Goal: Information Seeking & Learning: Learn about a topic

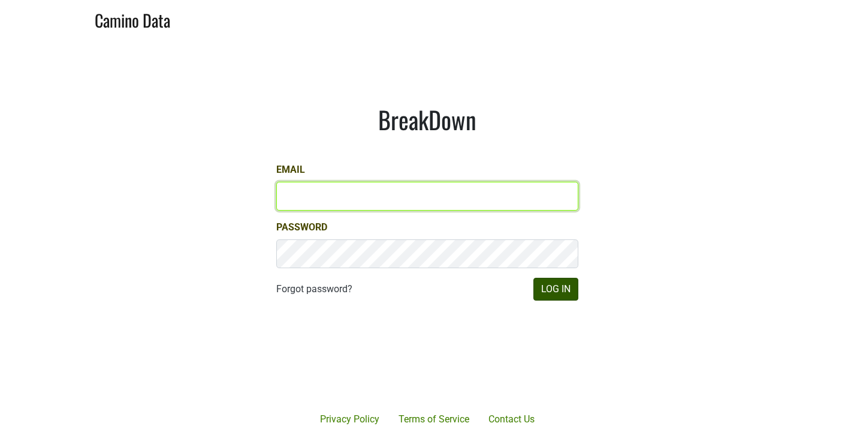
type input "[PERSON_NAME][EMAIL_ADDRESS][DOMAIN_NAME]"
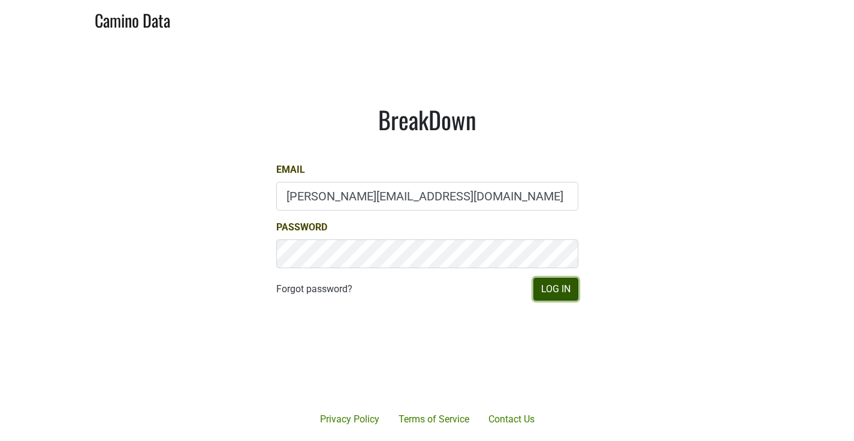
click at [550, 288] on button "Log In" at bounding box center [556, 289] width 45 height 23
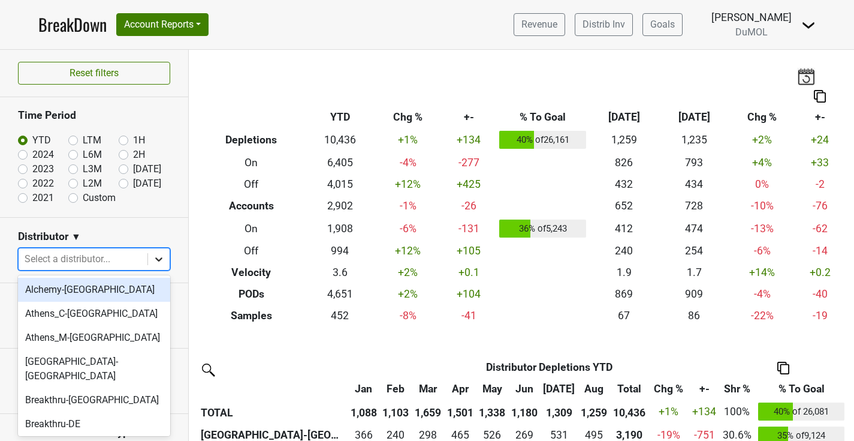
click at [164, 258] on icon at bounding box center [159, 259] width 12 height 12
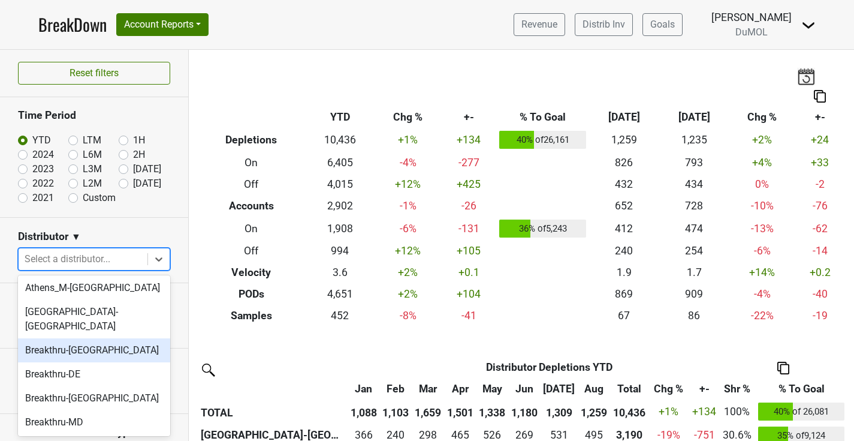
scroll to position [86, 0]
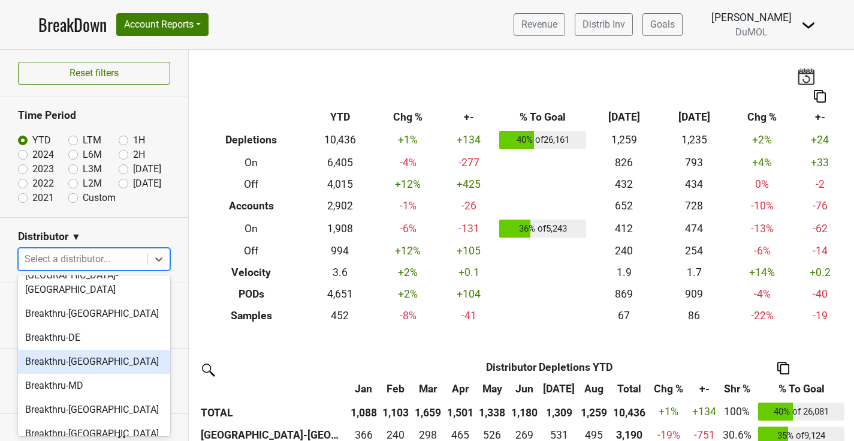
click at [60, 351] on div "Breakthru-[GEOGRAPHIC_DATA]" at bounding box center [94, 362] width 152 height 24
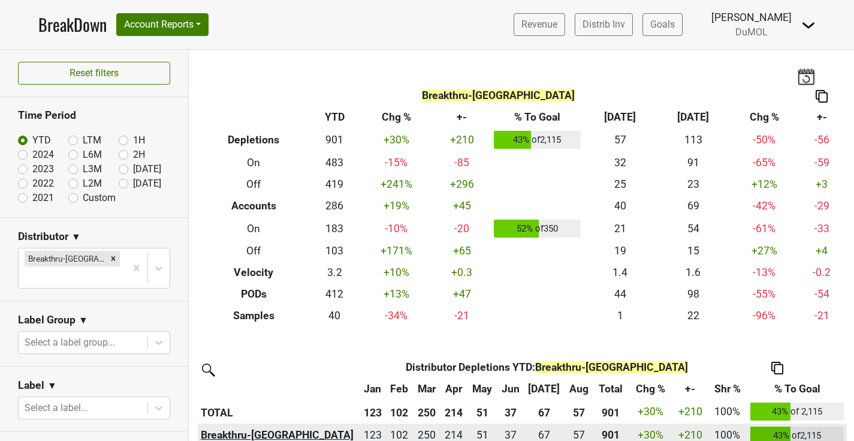
click at [237, 432] on th "Breakthru-[GEOGRAPHIC_DATA]" at bounding box center [278, 435] width 161 height 24
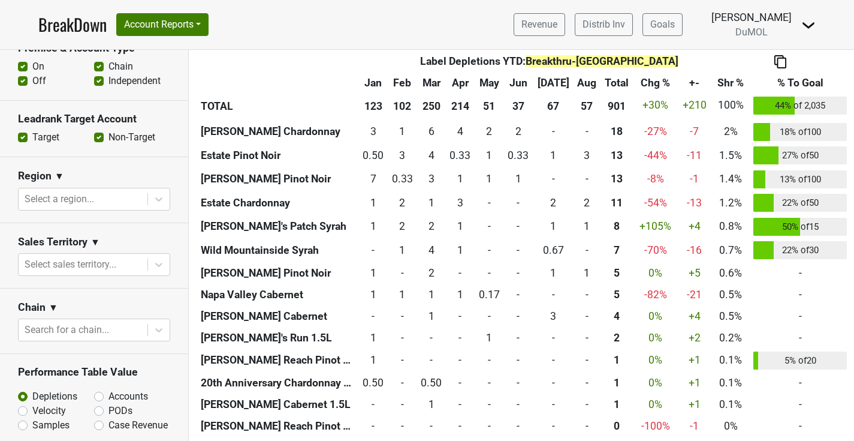
scroll to position [573, 0]
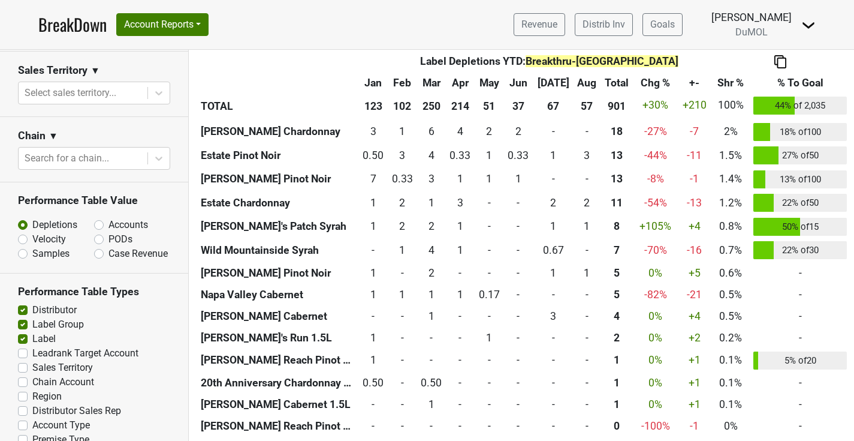
click at [109, 232] on label "PODs" at bounding box center [121, 239] width 24 height 14
click at [98, 232] on input "PODs" at bounding box center [130, 238] width 73 height 12
radio input "true"
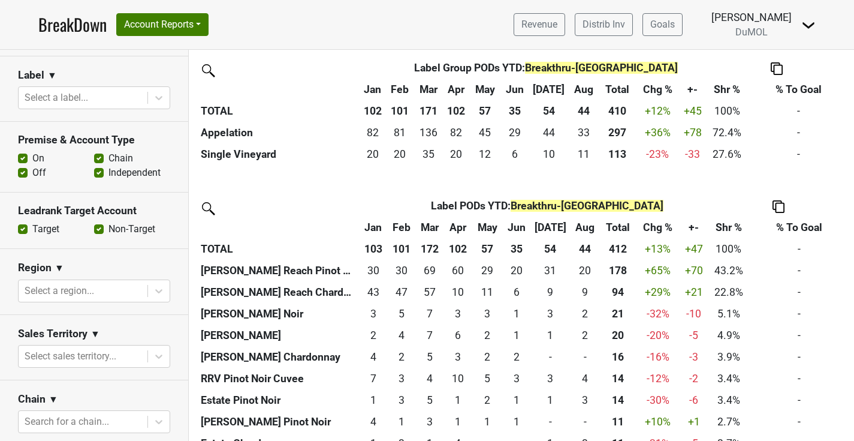
scroll to position [308, 0]
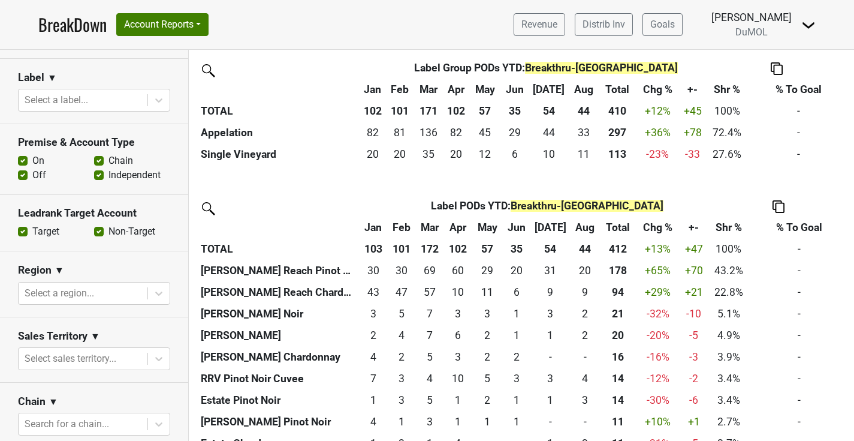
click at [32, 168] on label "Off" at bounding box center [39, 175] width 14 height 14
click at [23, 168] on input "Off" at bounding box center [23, 174] width 10 height 12
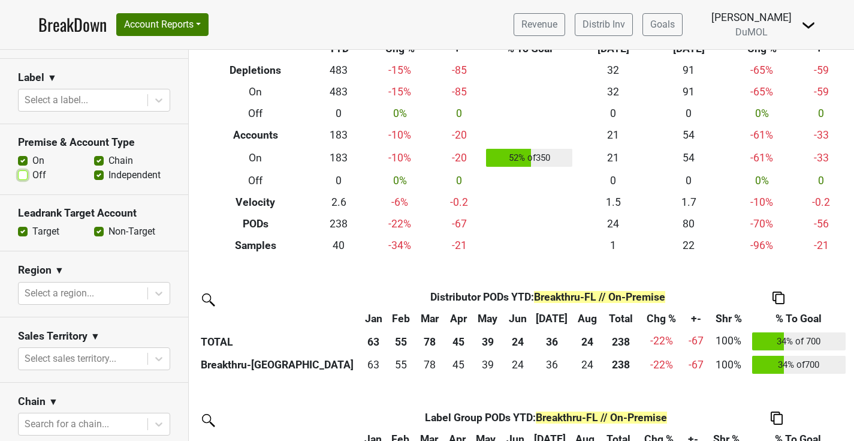
scroll to position [0, 0]
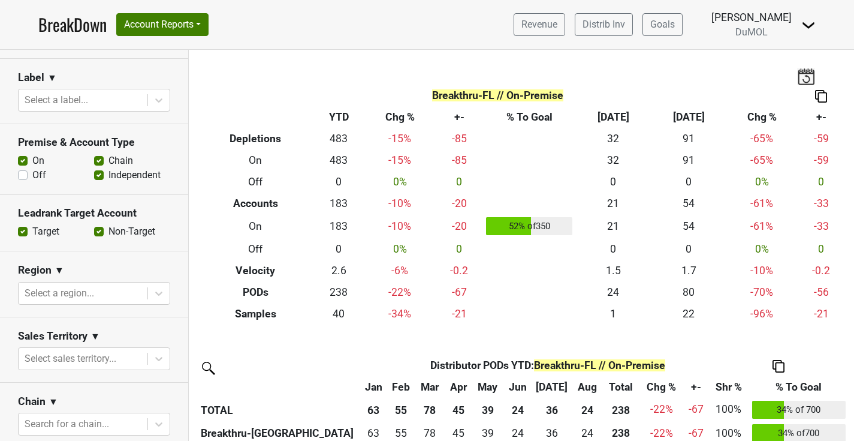
click at [32, 168] on label "Off" at bounding box center [39, 175] width 14 height 14
click at [23, 168] on input "Off" at bounding box center [23, 174] width 10 height 12
checkbox input "true"
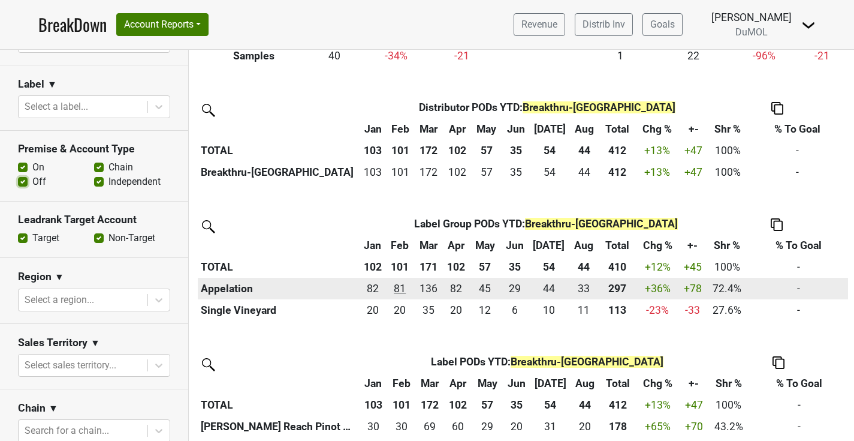
scroll to position [257, 0]
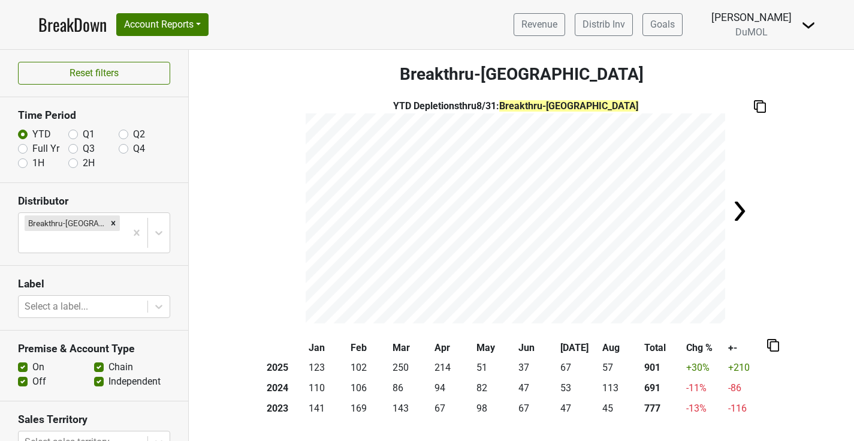
click at [32, 147] on label "Full Yr" at bounding box center [45, 148] width 27 height 14
click at [24, 147] on input "Full Yr" at bounding box center [23, 147] width 10 height 12
radio input "true"
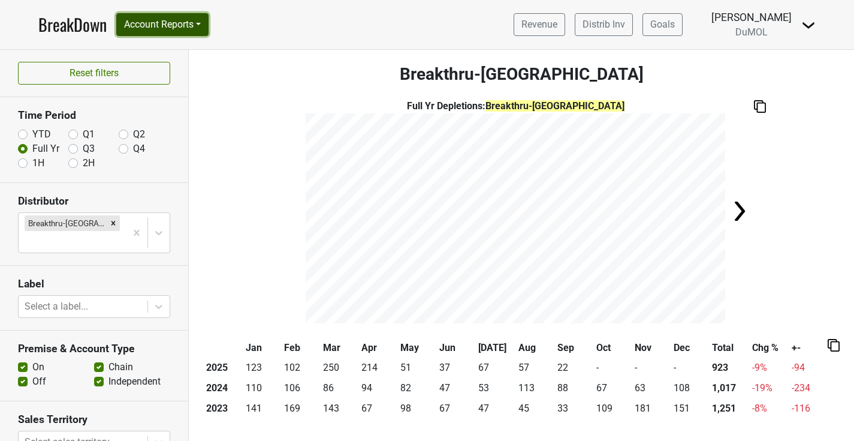
click at [164, 28] on button "Account Reports" at bounding box center [162, 24] width 92 height 23
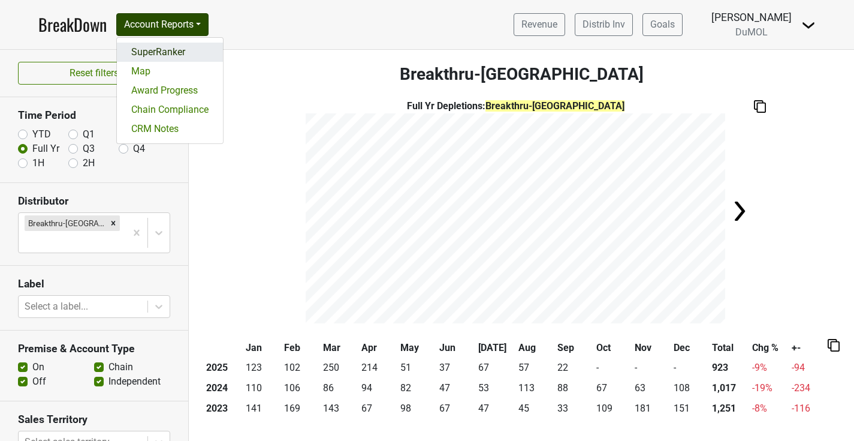
click at [167, 52] on link "SuperRanker" at bounding box center [170, 52] width 106 height 19
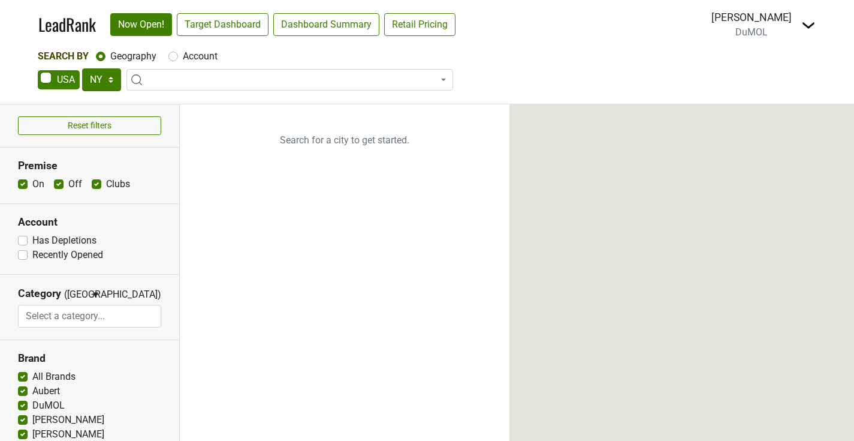
select select "NY"
select select
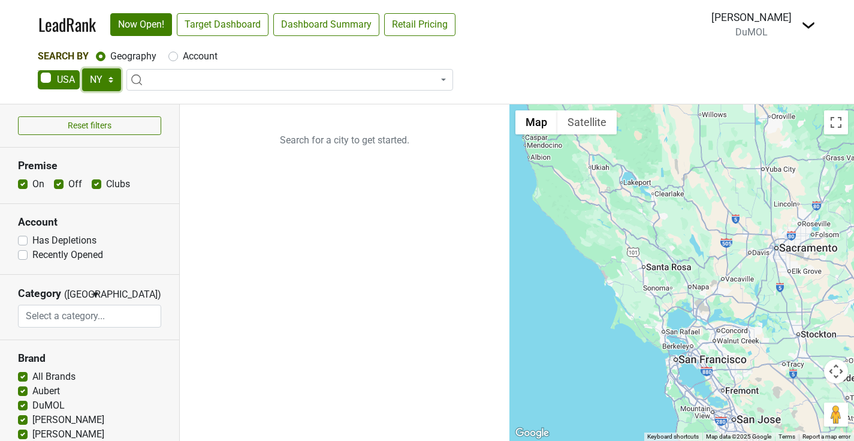
click at [109, 80] on select "AK AL AR AZ CA CO CT DC DE FL GA HI IA ID IL IN KS KY LA MA MD ME MI MN MO MS M…" at bounding box center [101, 79] width 39 height 23
select select "FL"
click at [82, 68] on select "AK AL AR AZ CA CO CT DC DE FL GA HI IA ID IL IN KS KY LA MA MD ME MI MN MO MS M…" at bounding box center [101, 79] width 39 height 23
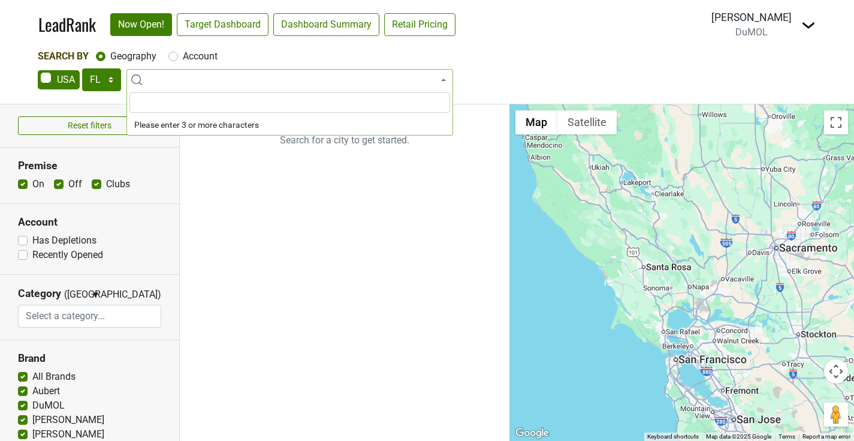
click at [192, 55] on label "Account" at bounding box center [200, 56] width 35 height 14
click at [178, 55] on input "Account" at bounding box center [173, 55] width 10 height 12
radio input "true"
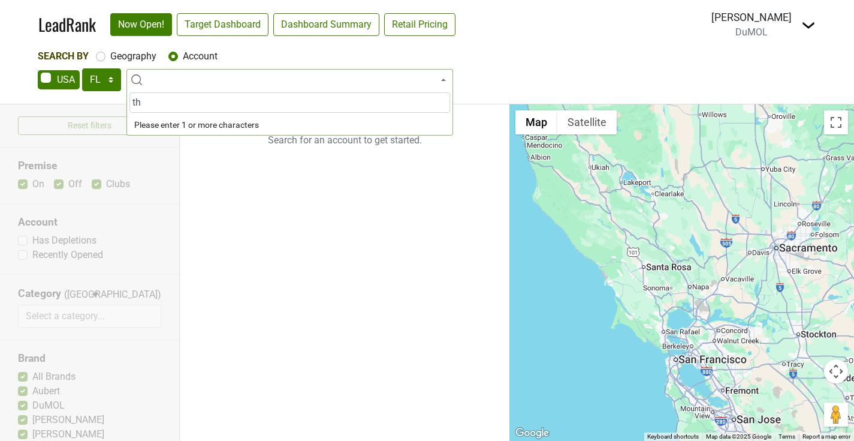
type input "t"
type input "3"
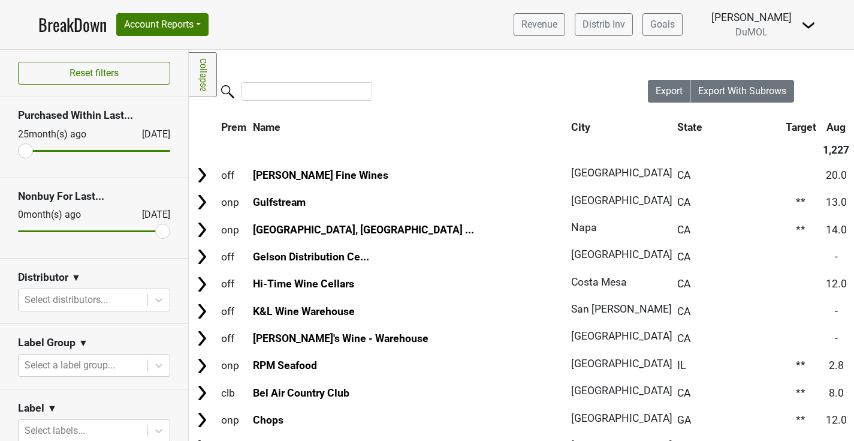
click at [158, 297] on icon at bounding box center [159, 300] width 12 height 12
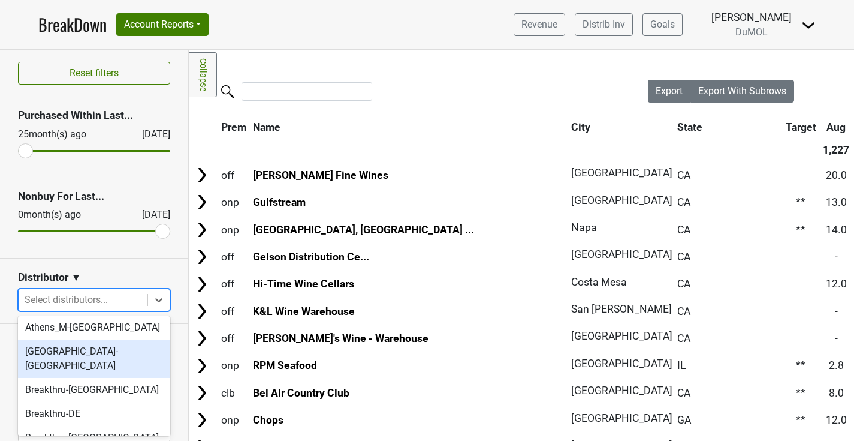
scroll to position [112, 0]
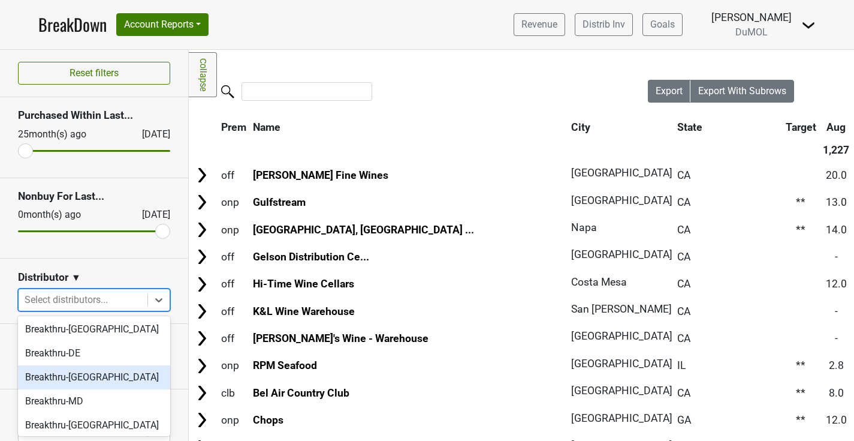
click at [92, 365] on div "Breakthru-[GEOGRAPHIC_DATA]" at bounding box center [94, 377] width 152 height 24
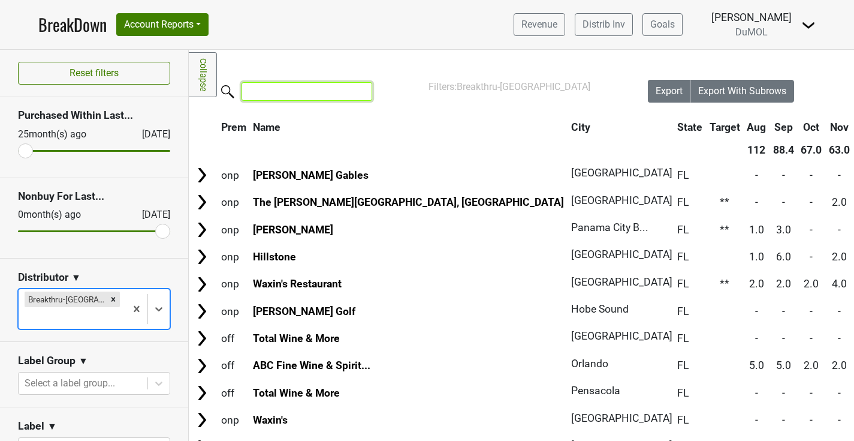
click at [294, 95] on input "search" at bounding box center [307, 91] width 131 height 19
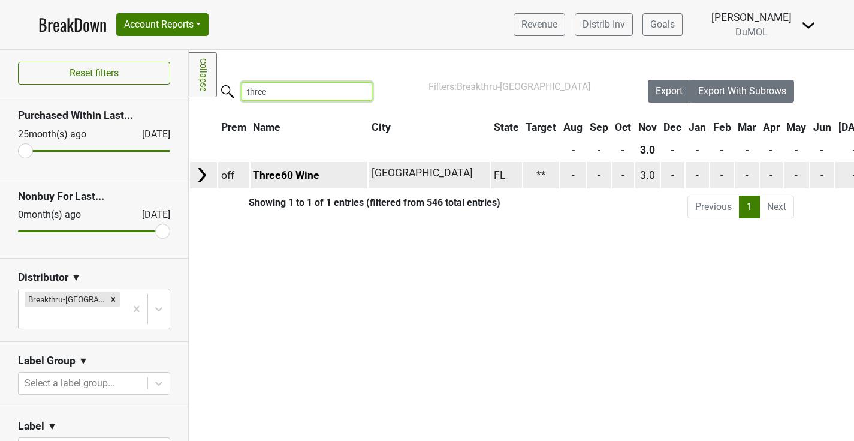
type input "three"
click at [203, 177] on img at bounding box center [202, 175] width 18 height 18
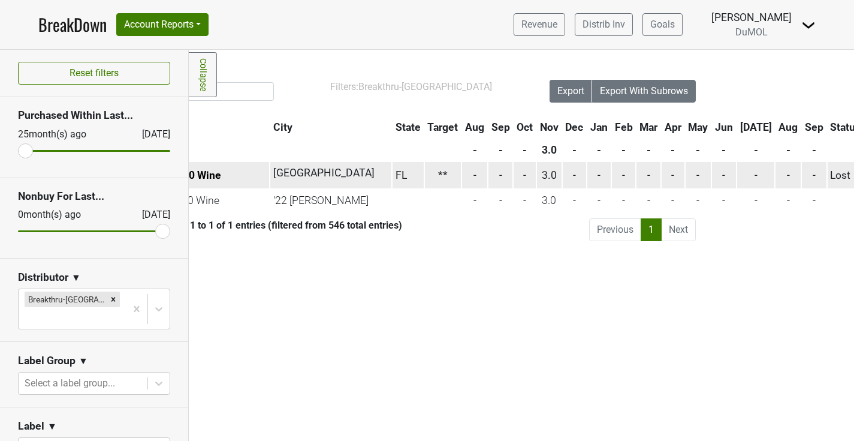
scroll to position [0, 0]
